Goal: Task Accomplishment & Management: Manage account settings

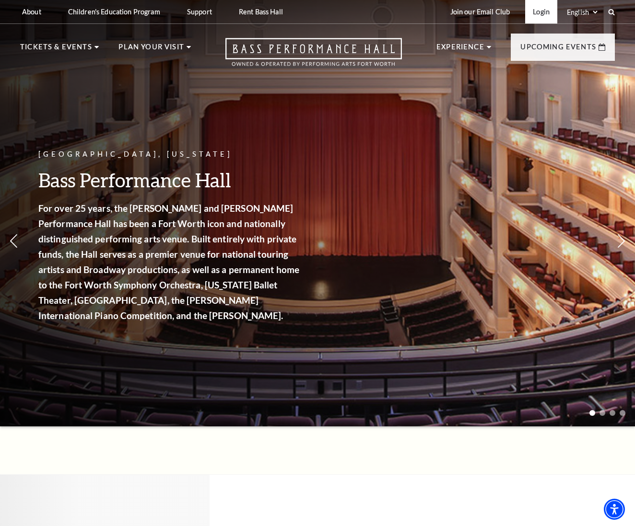
click at [539, 12] on link "Login" at bounding box center [541, 11] width 32 height 23
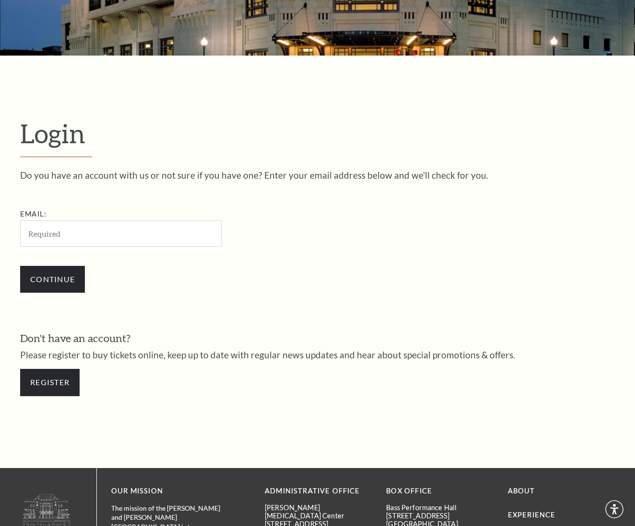
scroll to position [265, 0]
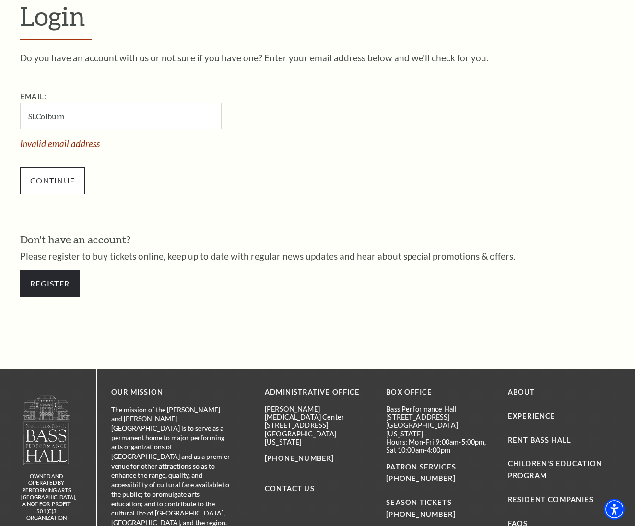
click at [62, 174] on input "Continue" at bounding box center [52, 180] width 65 height 27
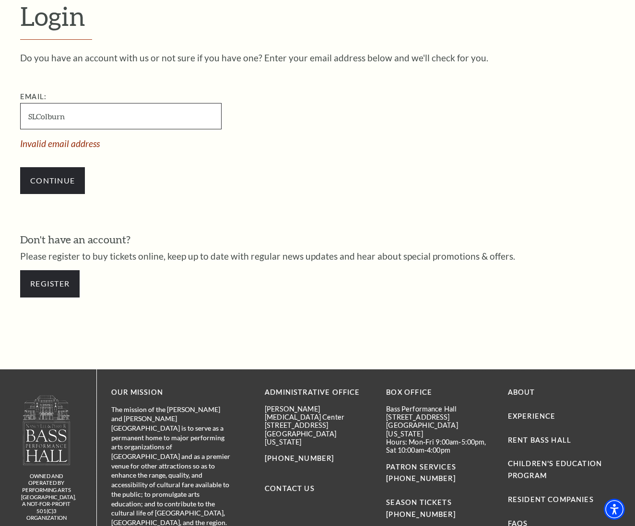
click at [67, 115] on input "SLColburn" at bounding box center [120, 116] width 201 height 26
type input "S"
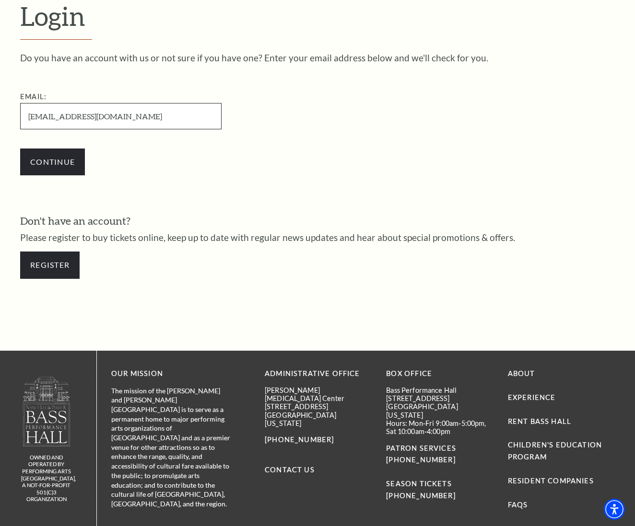
type input "[EMAIL_ADDRESS][DOMAIN_NAME]"
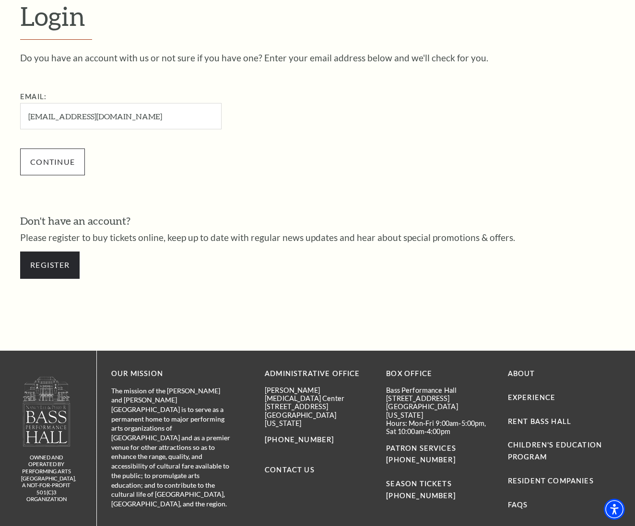
click at [67, 159] on input "Continue" at bounding box center [52, 162] width 65 height 27
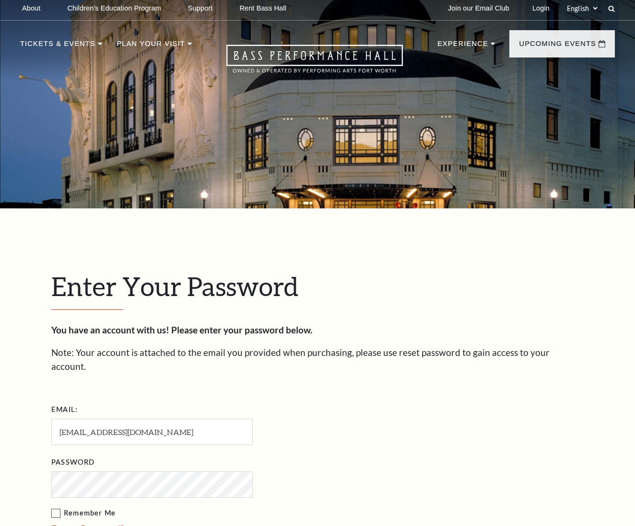
scroll to position [274, 0]
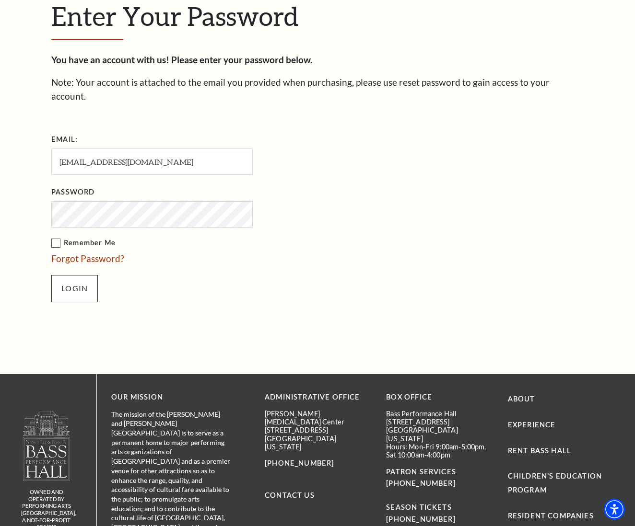
click at [76, 275] on input "Login" at bounding box center [74, 288] width 46 height 27
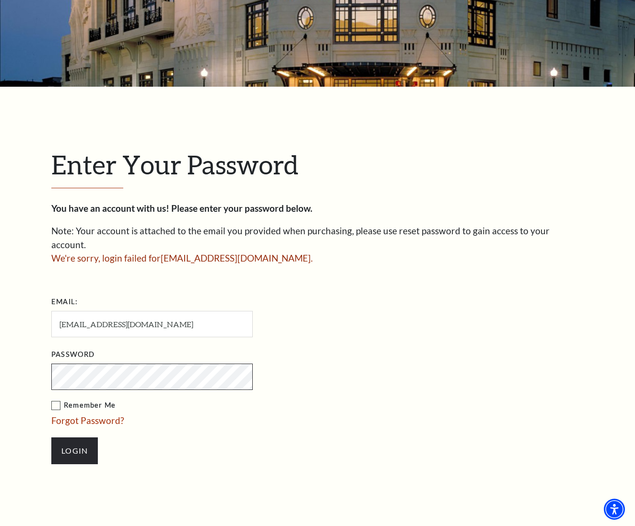
scroll to position [126, 0]
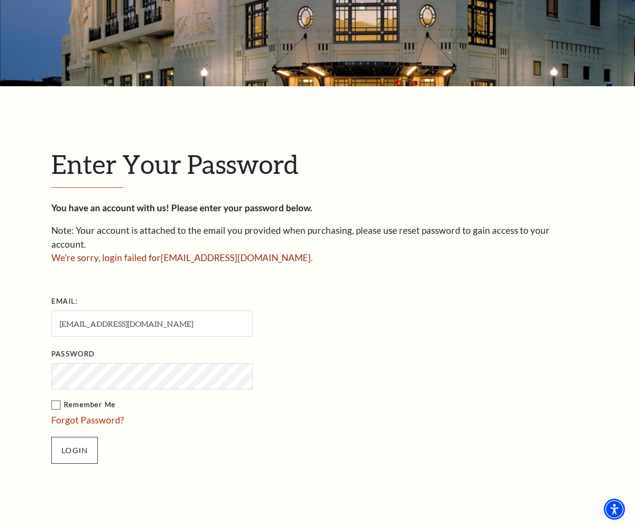
click at [79, 437] on input "Login" at bounding box center [74, 450] width 46 height 27
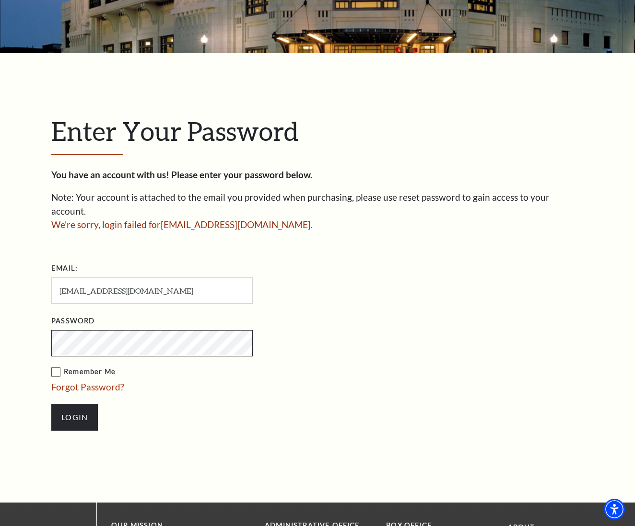
scroll to position [171, 0]
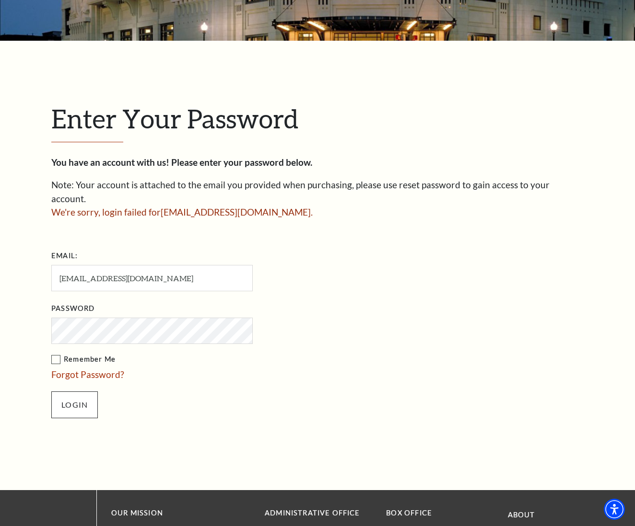
click at [80, 392] on input "Login" at bounding box center [74, 405] width 46 height 27
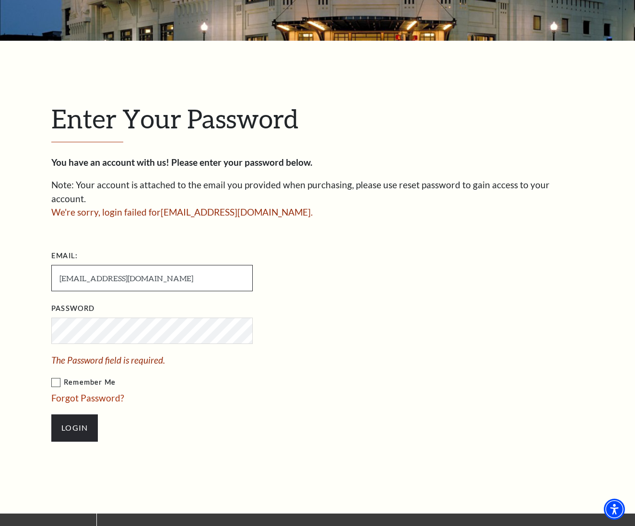
type input "SLColburn"
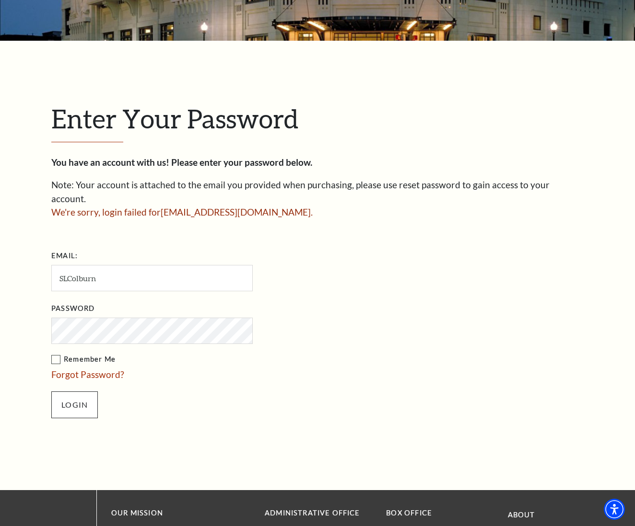
click at [87, 392] on input "Login" at bounding box center [74, 405] width 46 height 27
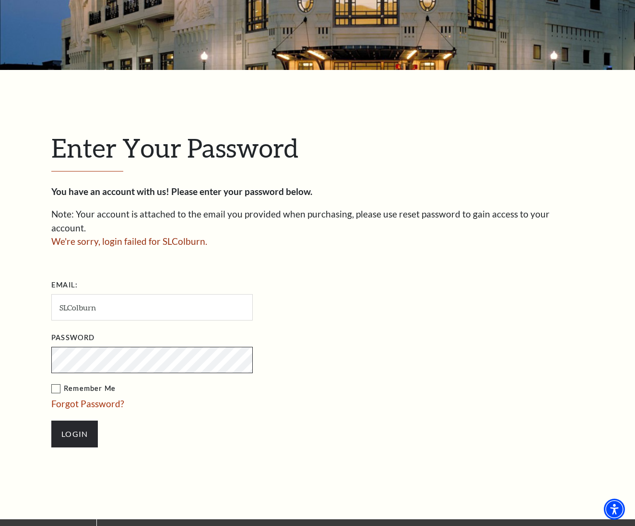
scroll to position [143, 0]
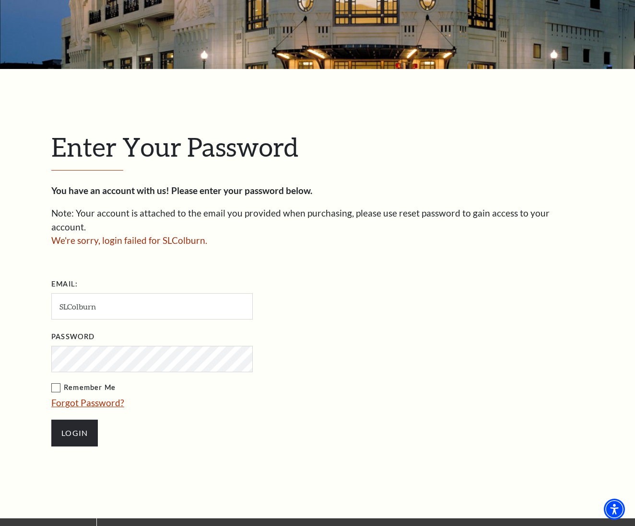
click at [78, 397] on link "Forgot Password?" at bounding box center [87, 402] width 73 height 11
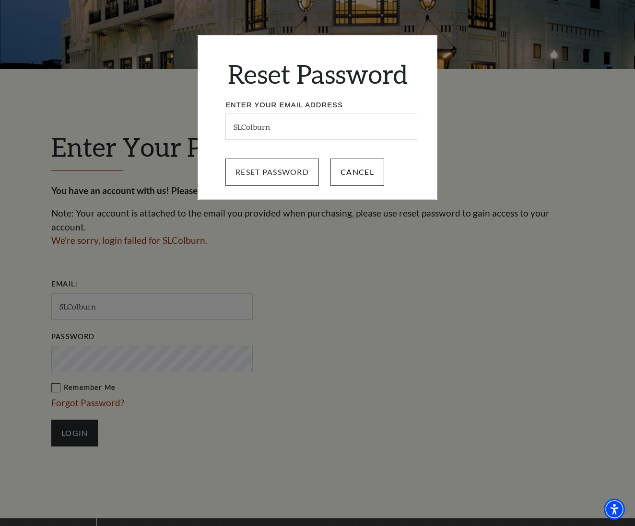
click at [269, 170] on input "Reset Password" at bounding box center [271, 172] width 93 height 27
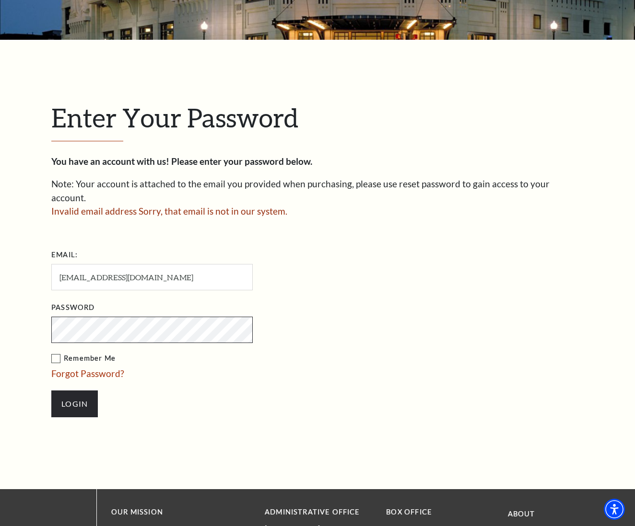
scroll to position [173, 0]
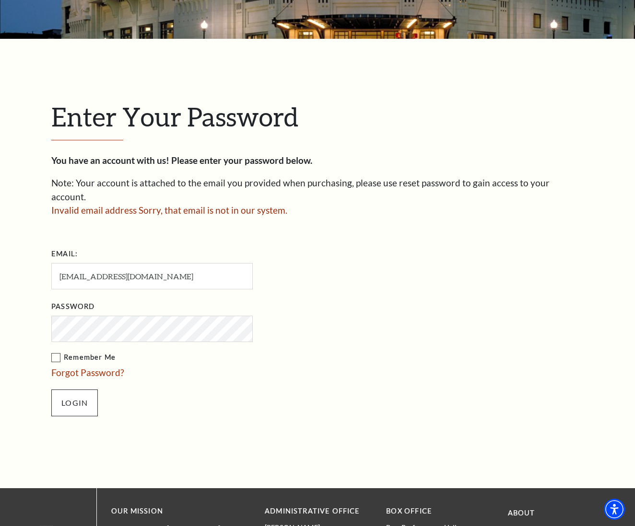
click at [82, 390] on input "Login" at bounding box center [74, 403] width 46 height 27
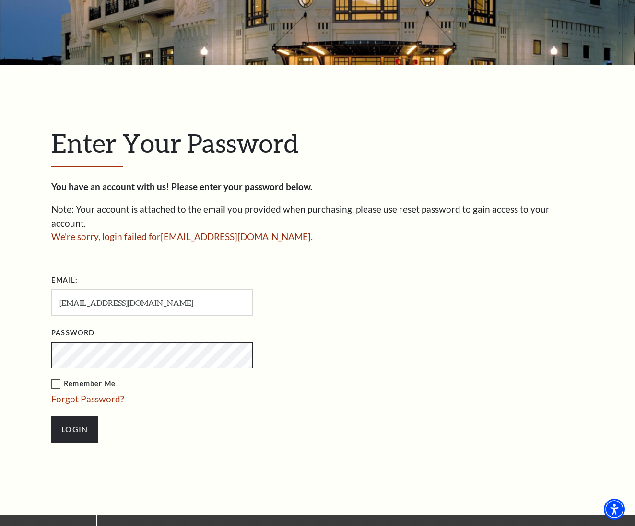
scroll to position [147, 0]
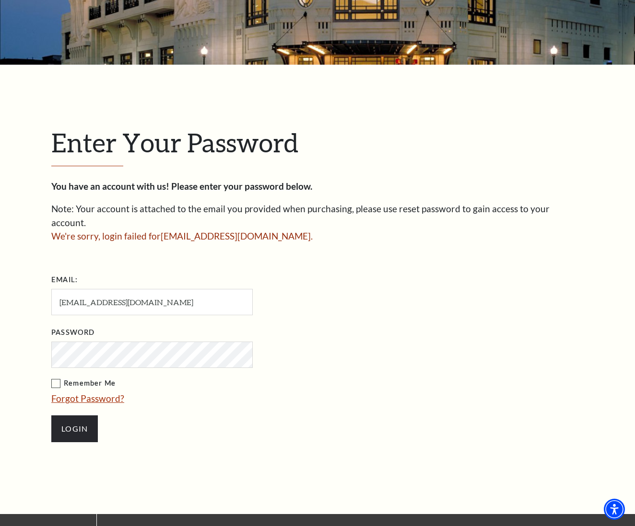
click at [94, 393] on link "Forgot Password?" at bounding box center [87, 398] width 73 height 11
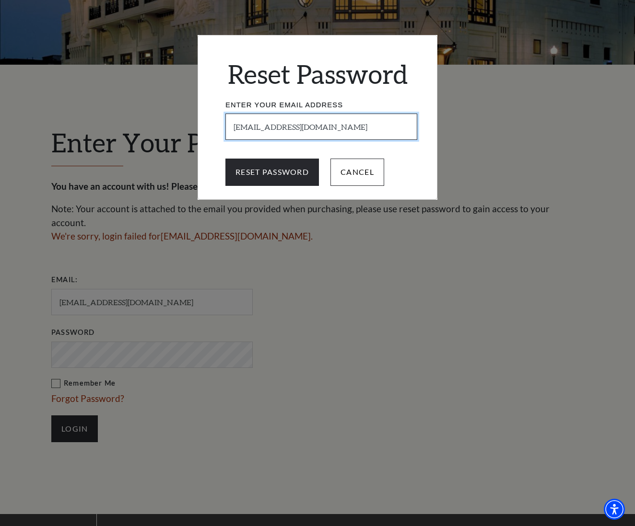
click at [324, 126] on input "[EMAIL_ADDRESS][DOMAIN_NAME]" at bounding box center [321, 127] width 192 height 26
click at [272, 172] on input "Reset Password" at bounding box center [271, 172] width 93 height 27
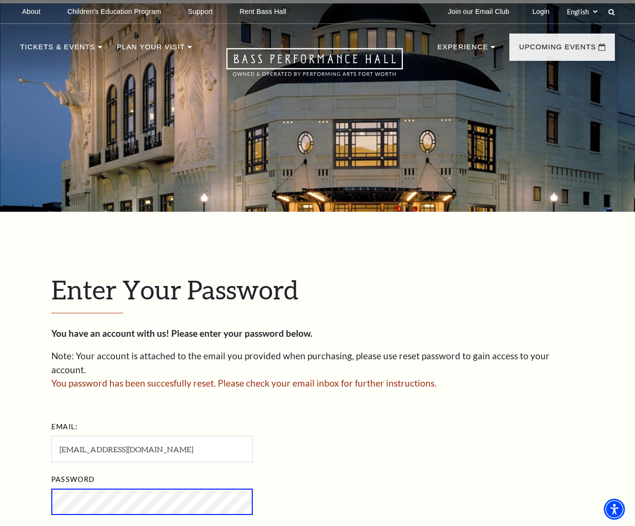
click at [285, 171] on div at bounding box center [317, 107] width 635 height 209
click at [288, 169] on div at bounding box center [317, 107] width 635 height 209
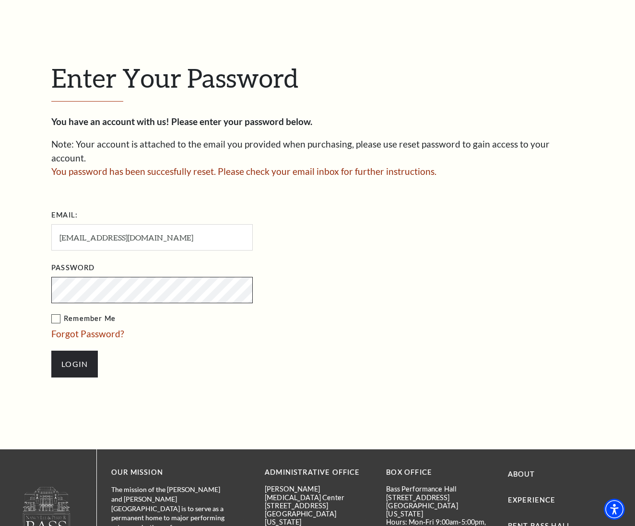
scroll to position [216, 0]
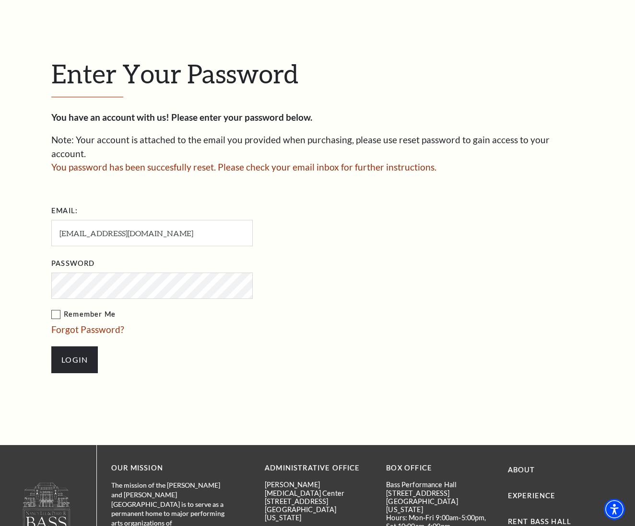
click at [56, 309] on label "Remember Me" at bounding box center [199, 315] width 297 height 12
click at [0, 0] on input "Remember Me" at bounding box center [0, 0] width 0 height 0
click at [84, 347] on input "Login" at bounding box center [74, 360] width 46 height 27
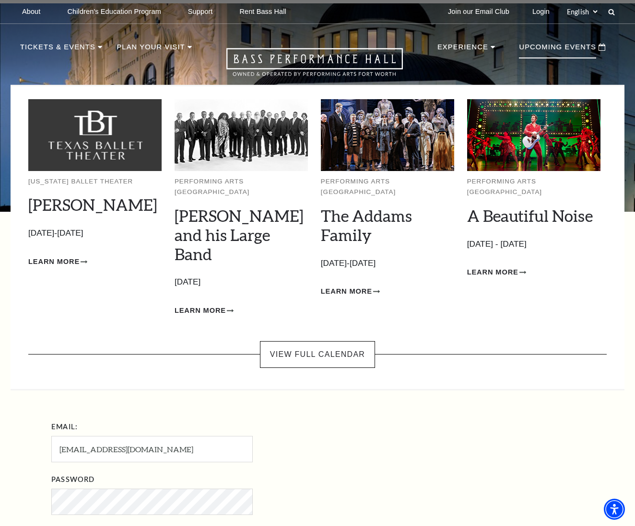
click at [554, 46] on p "Upcoming Events" at bounding box center [557, 49] width 77 height 17
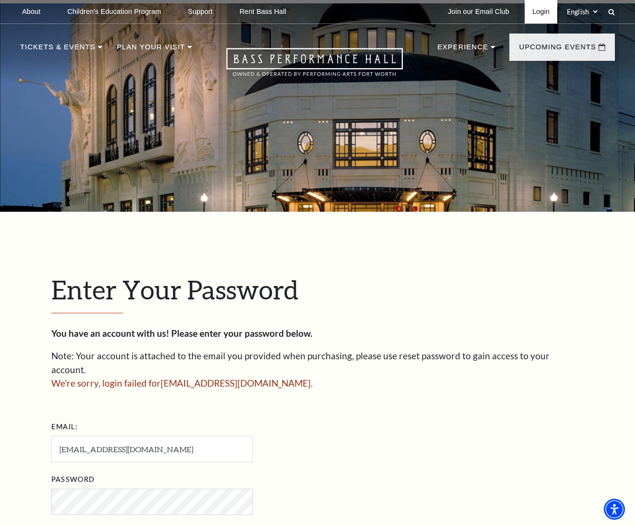
click at [537, 11] on link "Login" at bounding box center [540, 11] width 33 height 23
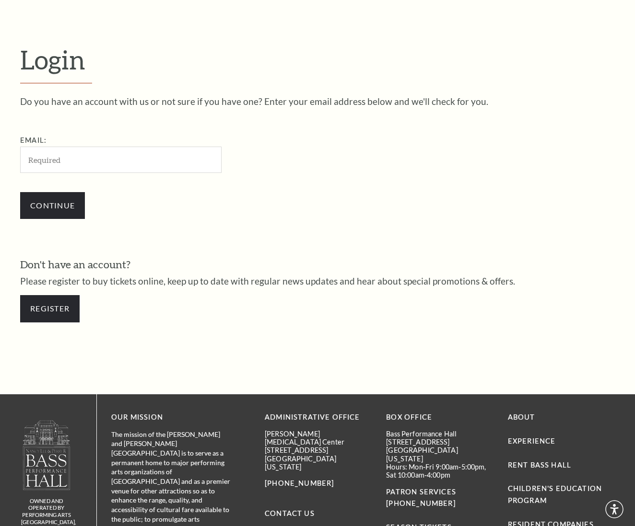
scroll to position [265, 0]
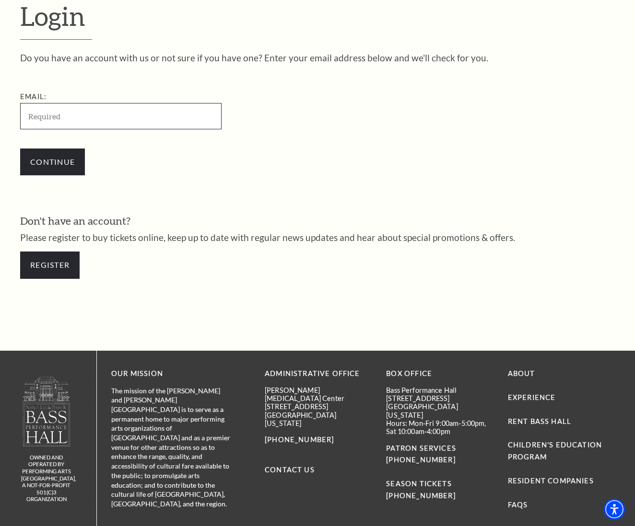
type input "[EMAIL_ADDRESS][DOMAIN_NAME]"
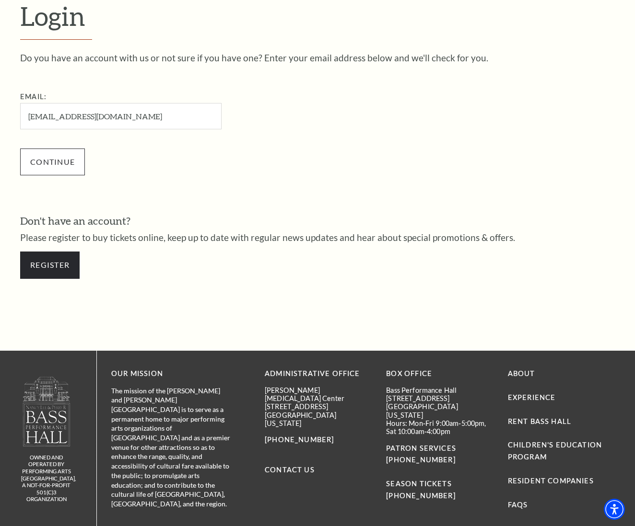
click at [72, 162] on input "Continue" at bounding box center [52, 162] width 65 height 27
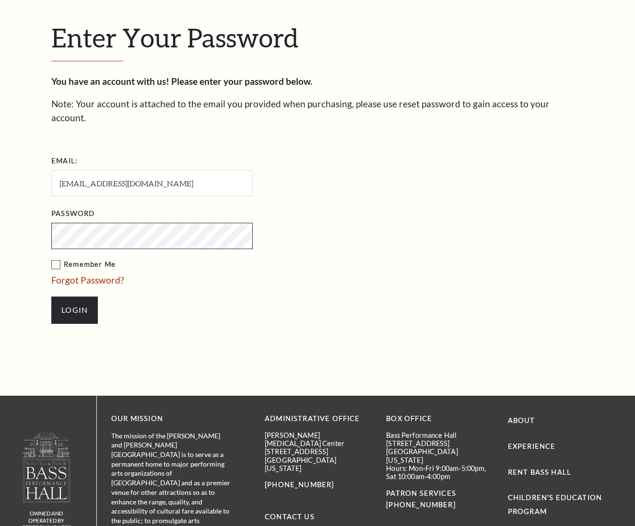
scroll to position [274, 0]
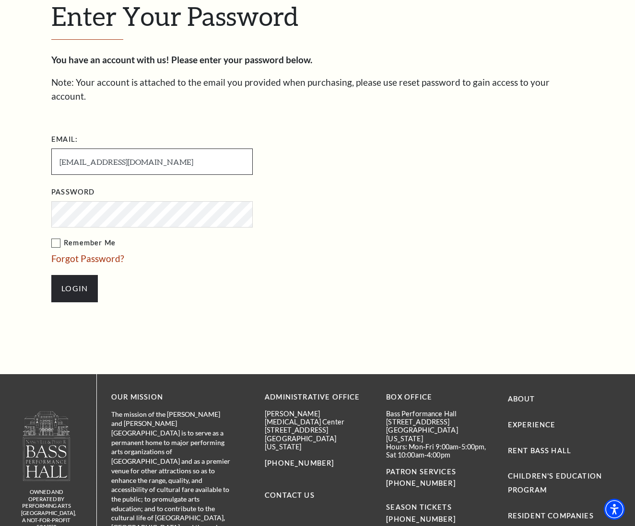
type input "SLColburn"
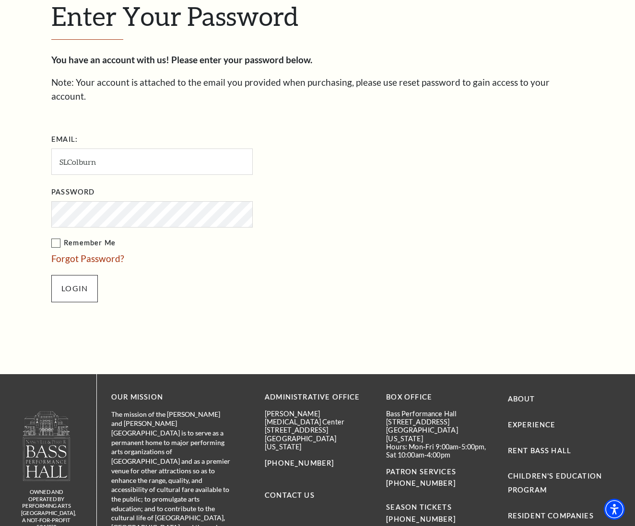
click at [81, 275] on input "Login" at bounding box center [74, 288] width 46 height 27
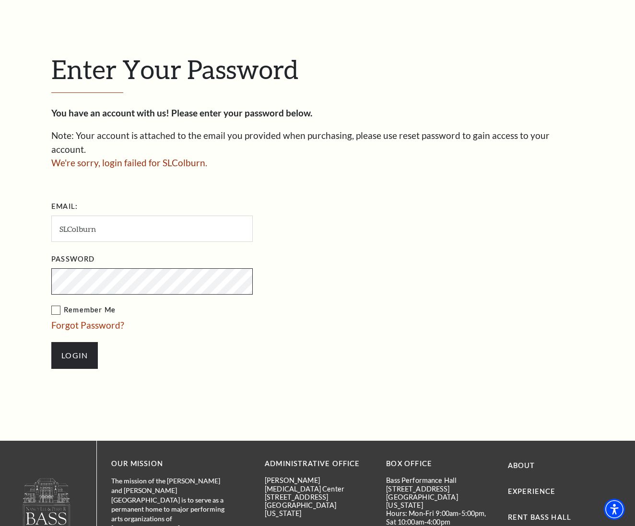
scroll to position [222, 0]
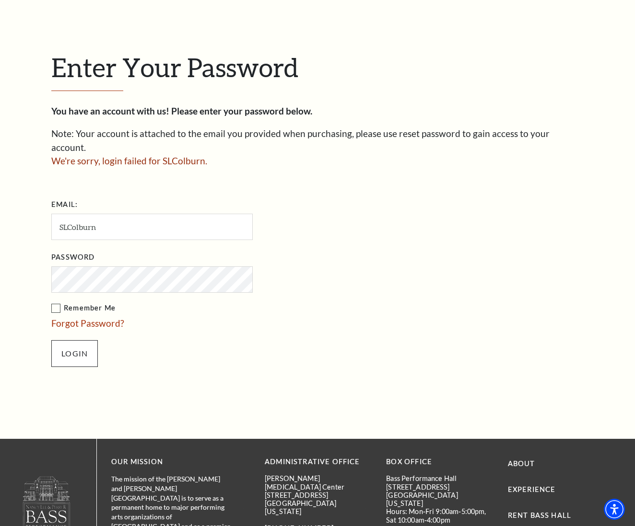
click at [76, 340] on input "Login" at bounding box center [74, 353] width 46 height 27
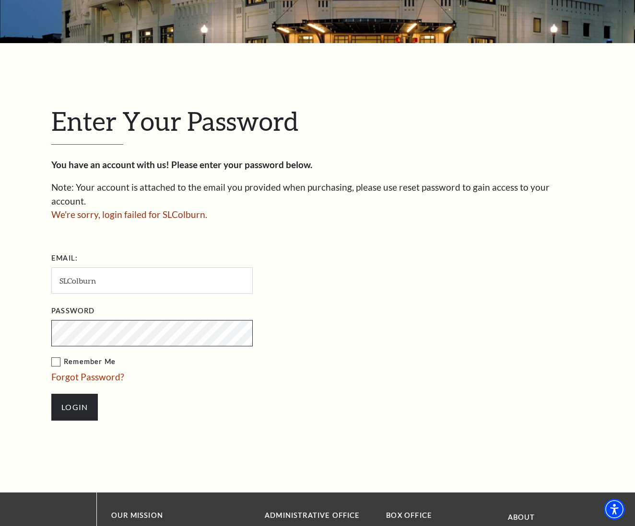
scroll to position [169, 0]
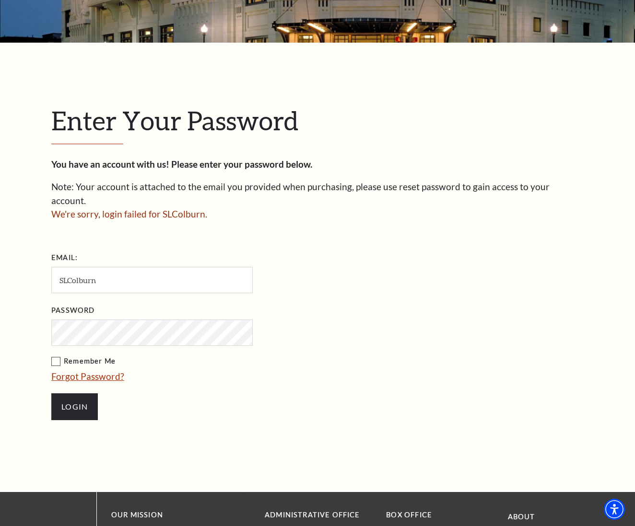
click at [93, 371] on link "Forgot Password?" at bounding box center [87, 376] width 73 height 11
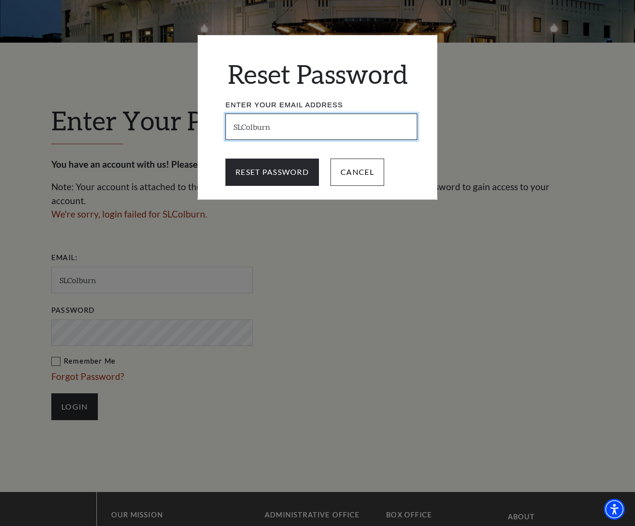
click at [275, 127] on input "SLColburn" at bounding box center [321, 127] width 192 height 26
type input "[EMAIL_ADDRESS][DOMAIN_NAME]"
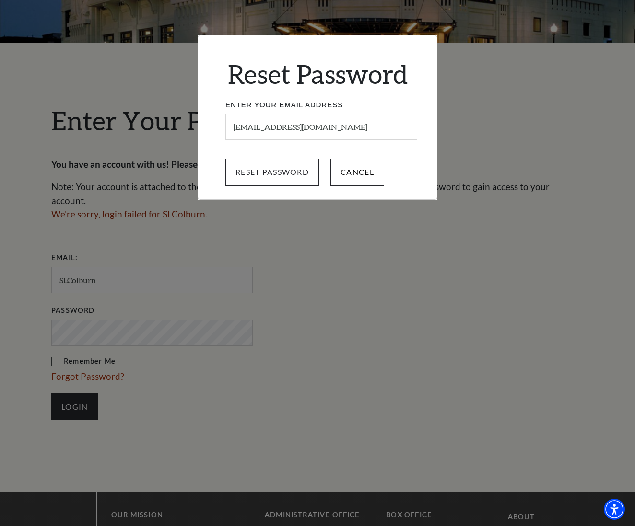
click at [302, 174] on input "Reset Password" at bounding box center [271, 172] width 93 height 27
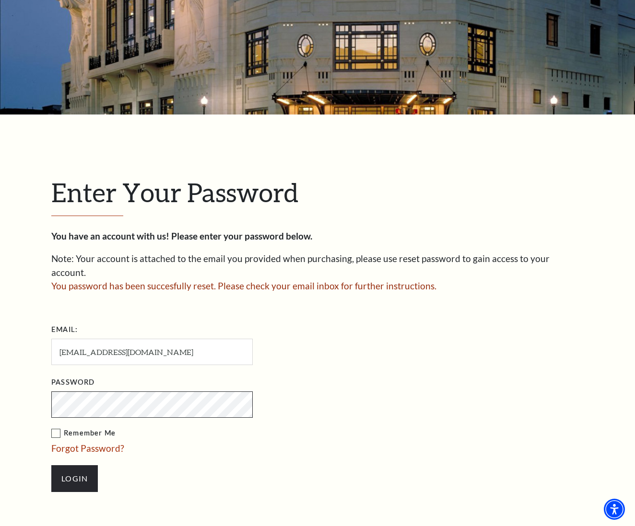
scroll to position [103, 0]
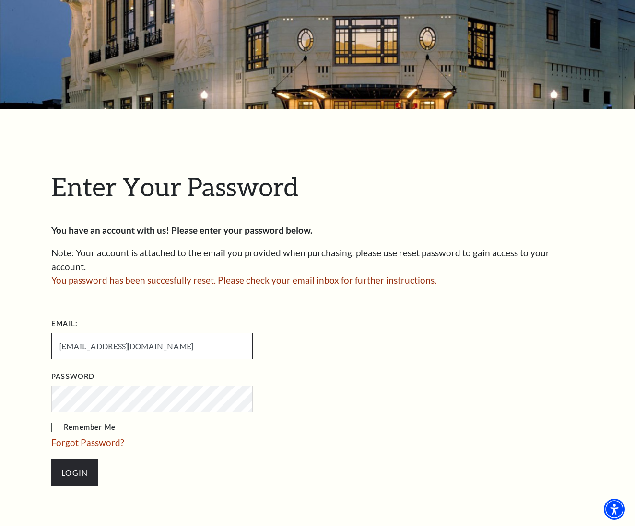
click at [152, 333] on input "[EMAIL_ADDRESS][DOMAIN_NAME]" at bounding box center [151, 346] width 201 height 26
click at [74, 460] on input "Login" at bounding box center [74, 473] width 46 height 27
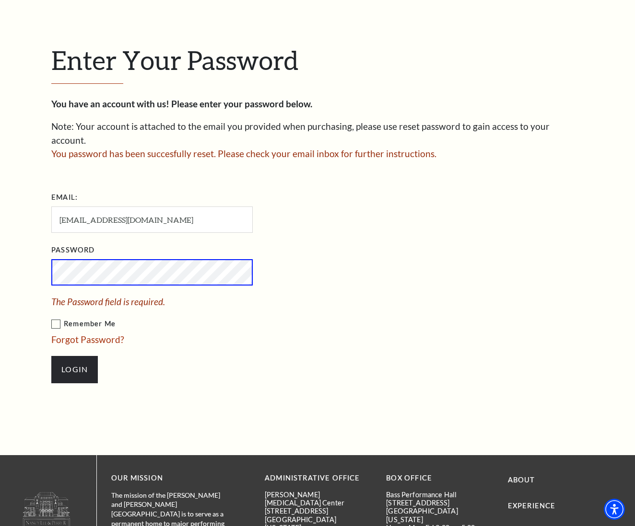
scroll to position [234, 0]
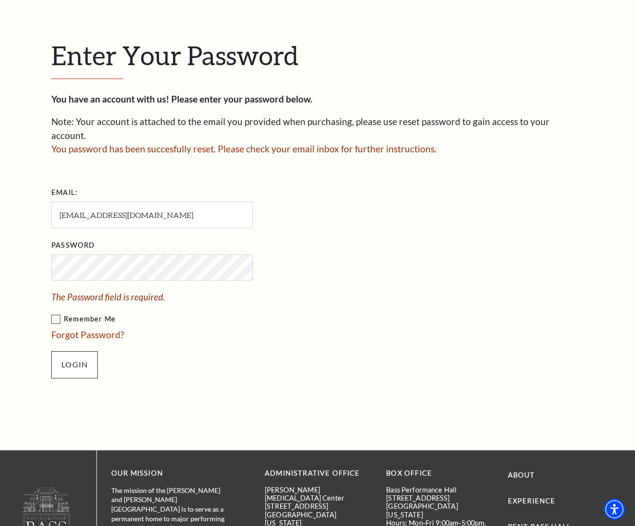
click at [75, 351] on input "Login" at bounding box center [74, 364] width 46 height 27
click at [79, 351] on input "Login" at bounding box center [74, 364] width 46 height 27
click at [335, 143] on span "You password has been succesfully reset. Please check your email inbox for furt…" at bounding box center [243, 148] width 385 height 11
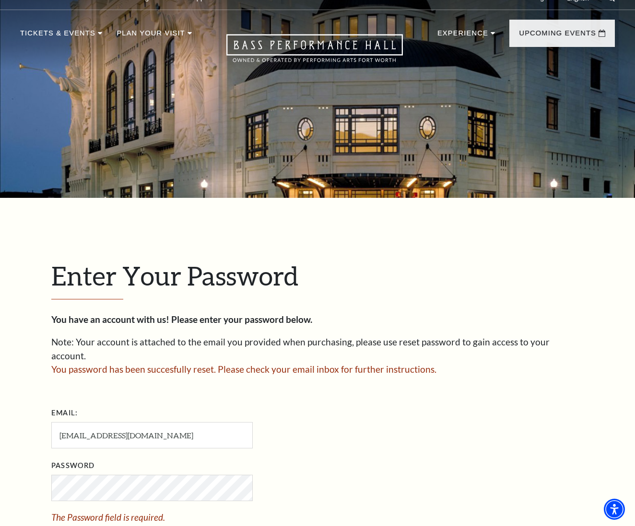
scroll to position [12, 0]
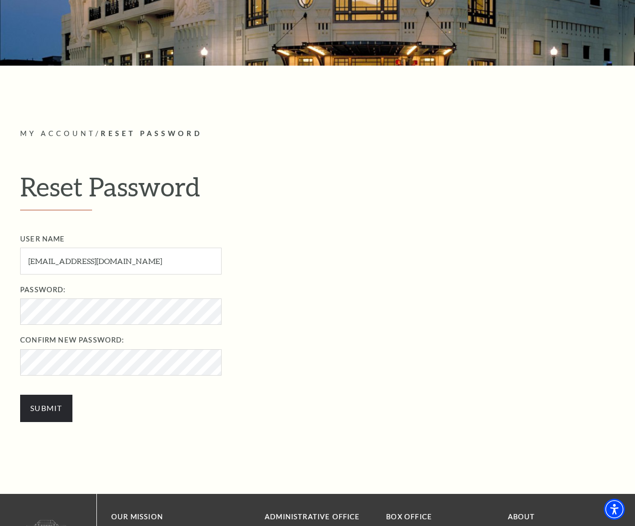
scroll to position [138, 0]
